Goal: Task Accomplishment & Management: Manage account settings

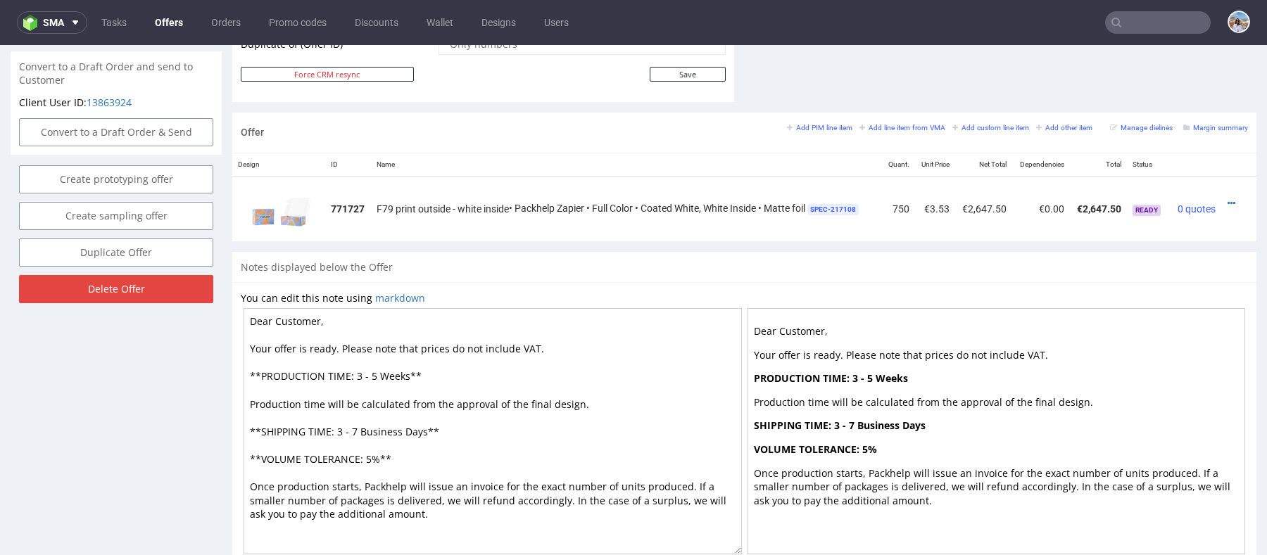
scroll to position [757, 0]
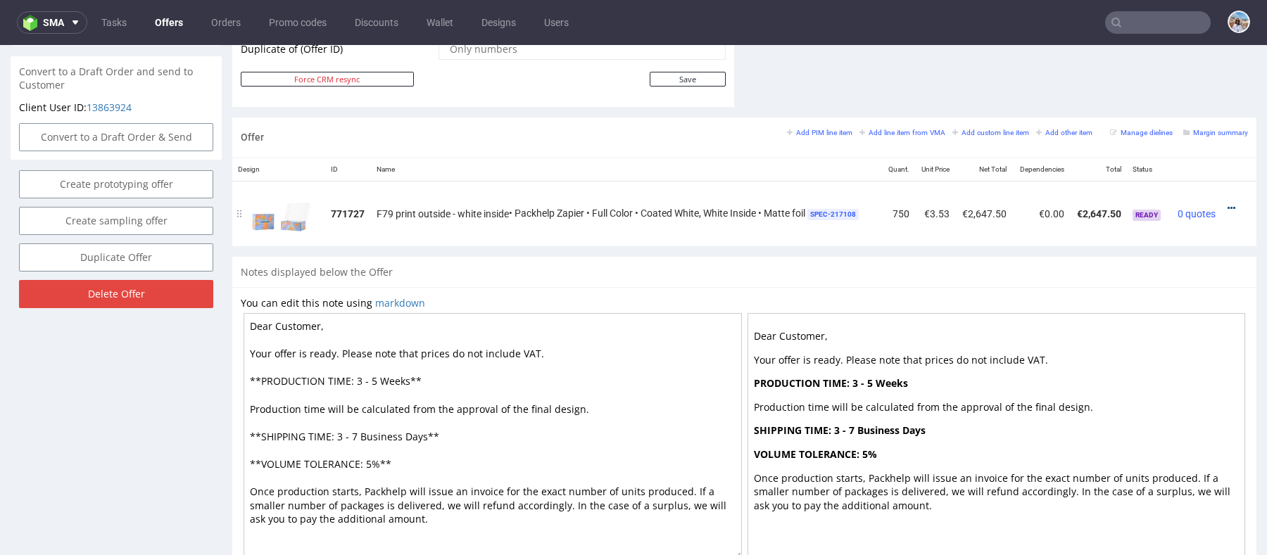
click at [1227, 207] on icon at bounding box center [1231, 208] width 8 height 10
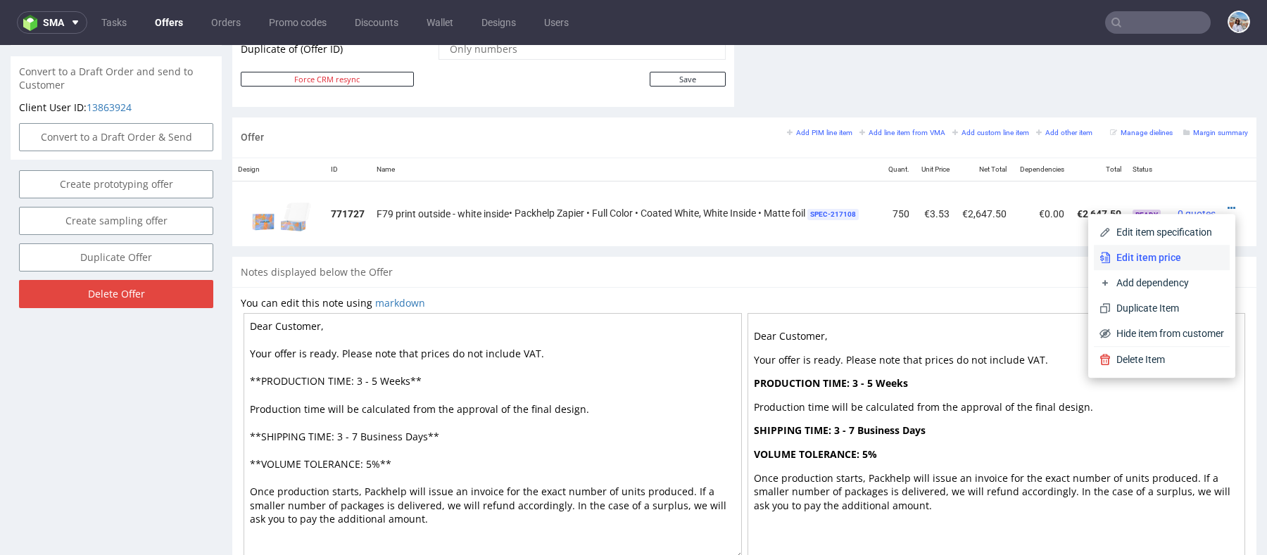
click at [1161, 254] on span "Edit item price" at bounding box center [1167, 258] width 113 height 14
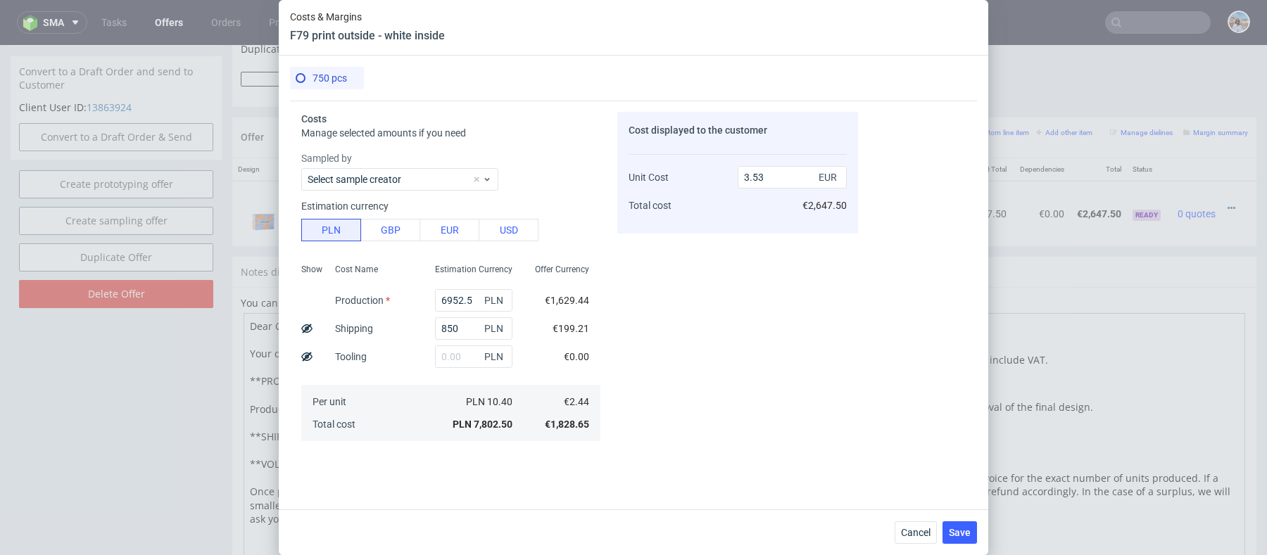
scroll to position [274, 0]
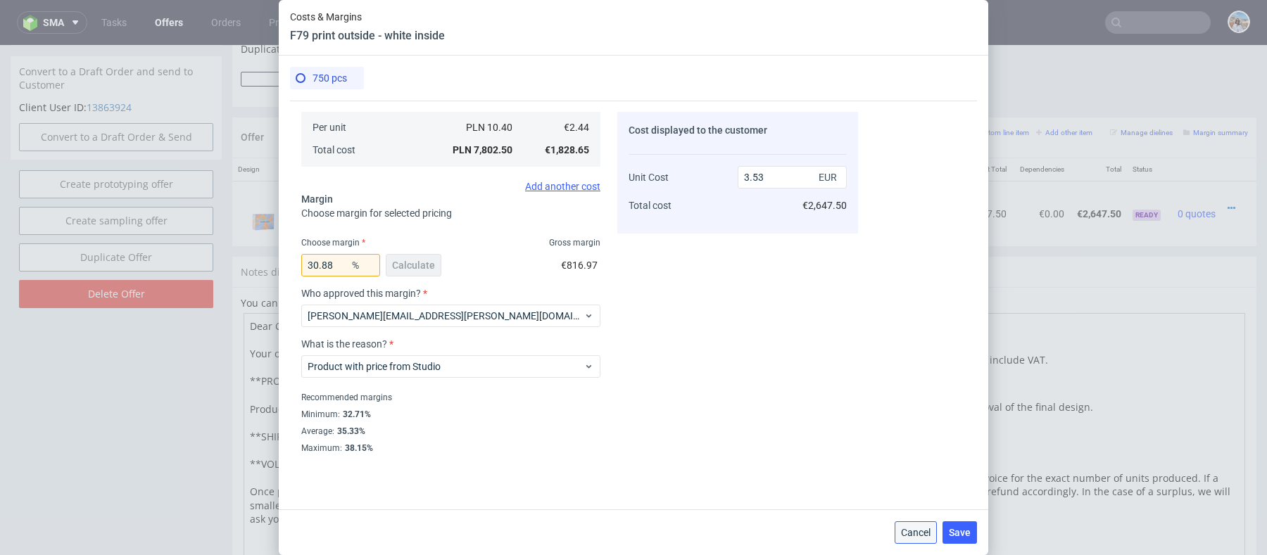
click at [919, 529] on span "Cancel" at bounding box center [916, 533] width 30 height 10
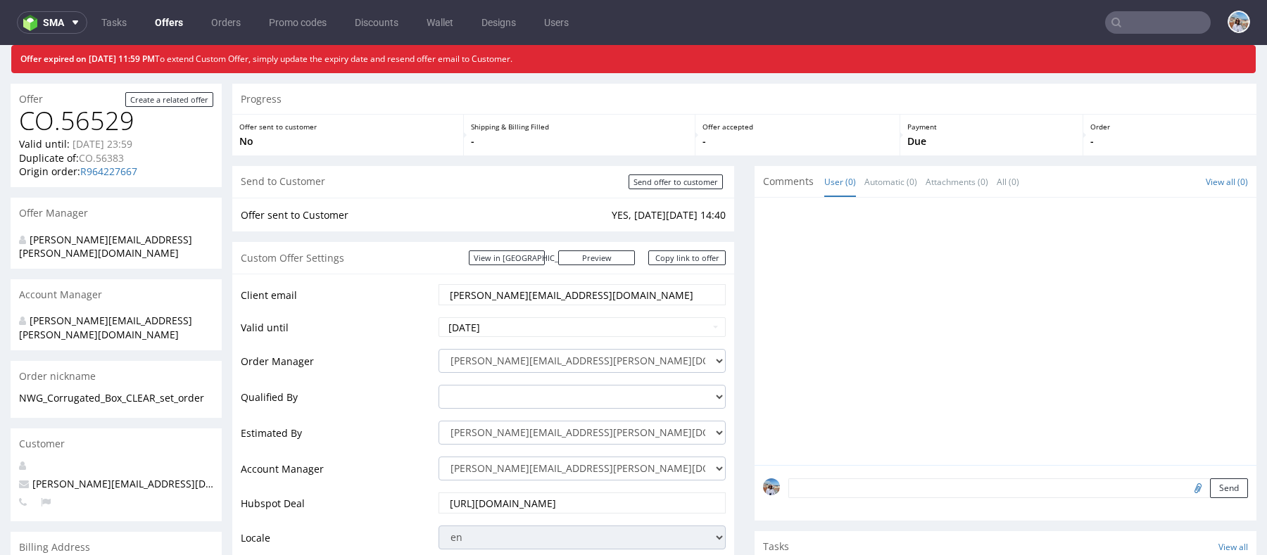
scroll to position [60, 0]
